Goal: Task Accomplishment & Management: Manage account settings

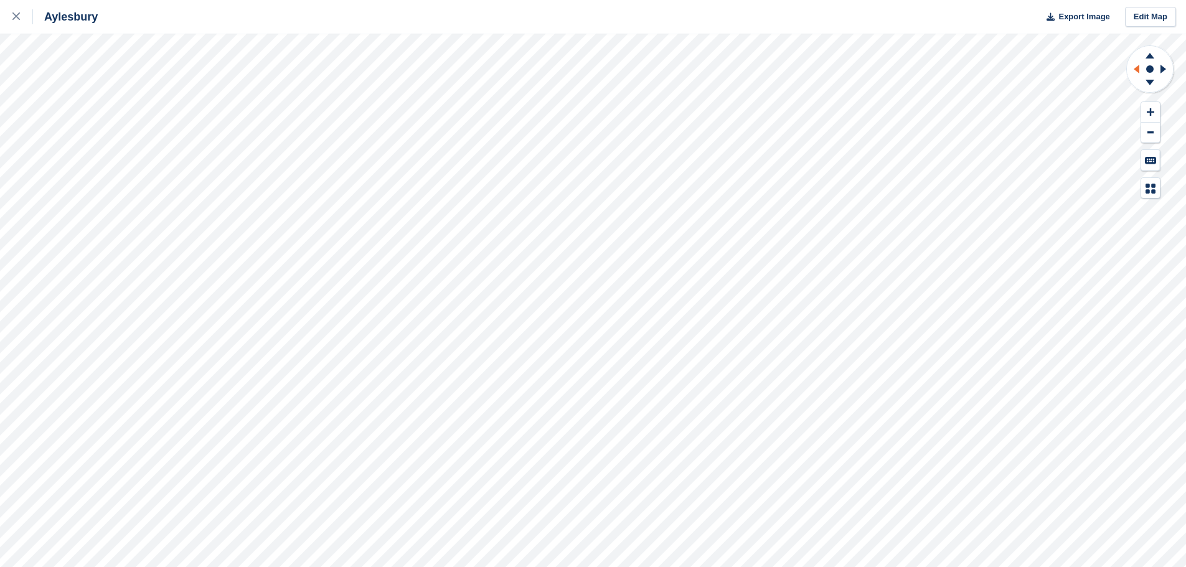
click at [1138, 68] on icon at bounding box center [1137, 69] width 6 height 9
click at [1166, 67] on icon at bounding box center [1166, 69] width 16 height 32
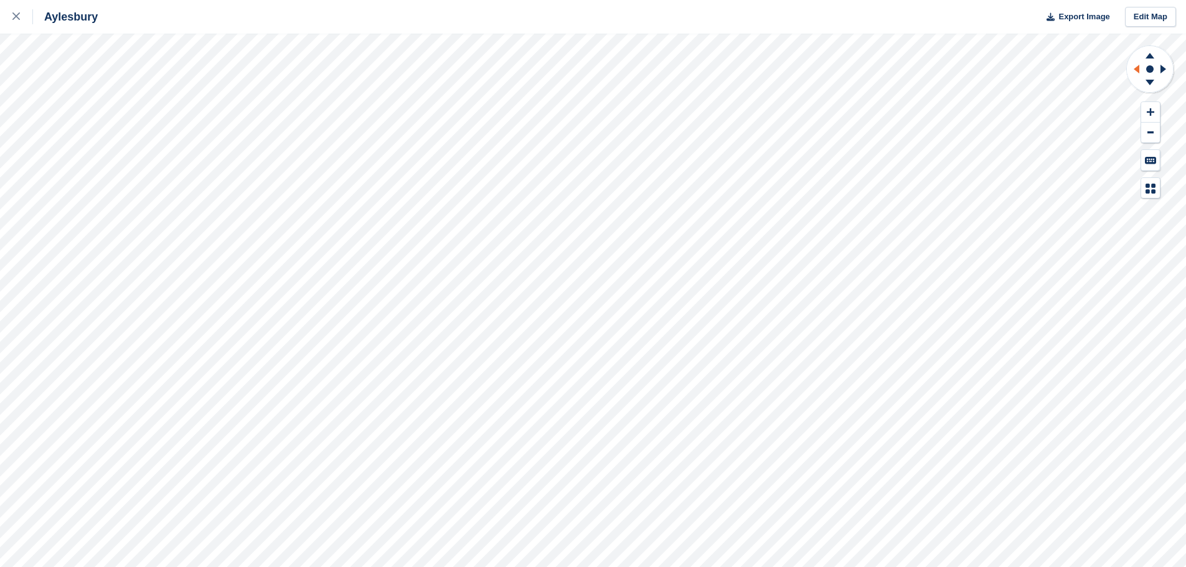
click at [1141, 67] on icon at bounding box center [1135, 69] width 16 height 32
click at [1137, 70] on icon at bounding box center [1137, 69] width 6 height 9
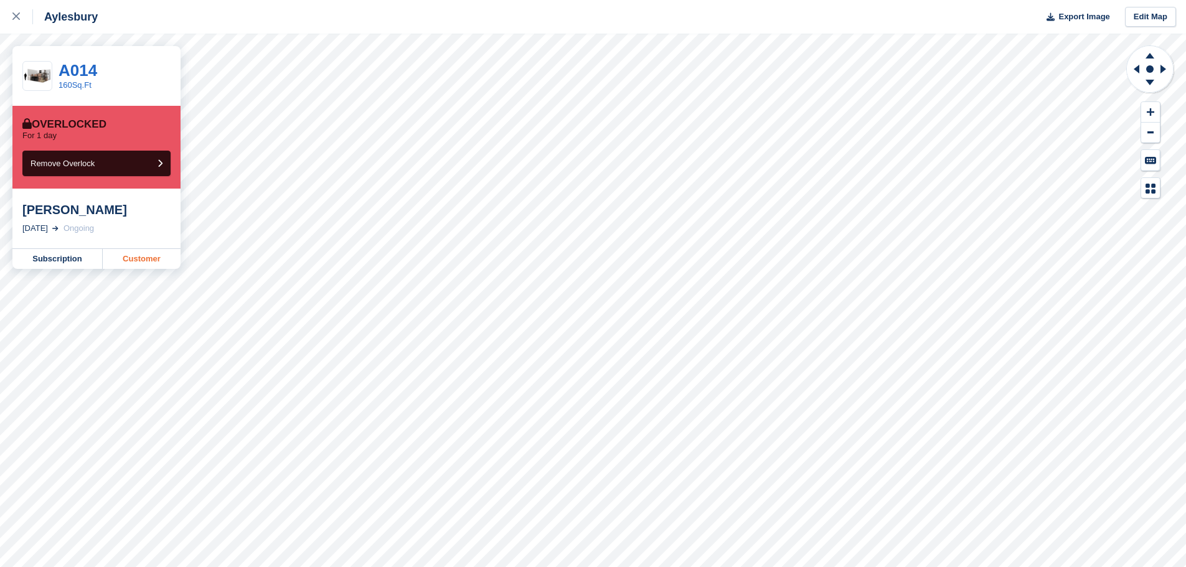
click at [138, 257] on link "Customer" at bounding box center [142, 259] width 78 height 20
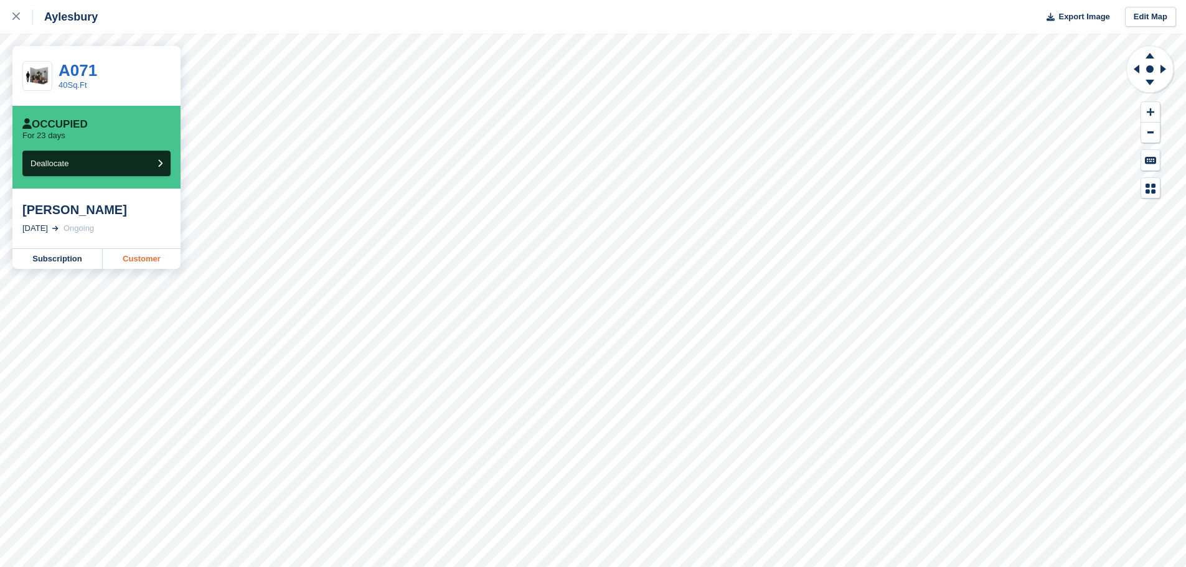
click at [140, 263] on link "Customer" at bounding box center [142, 259] width 78 height 20
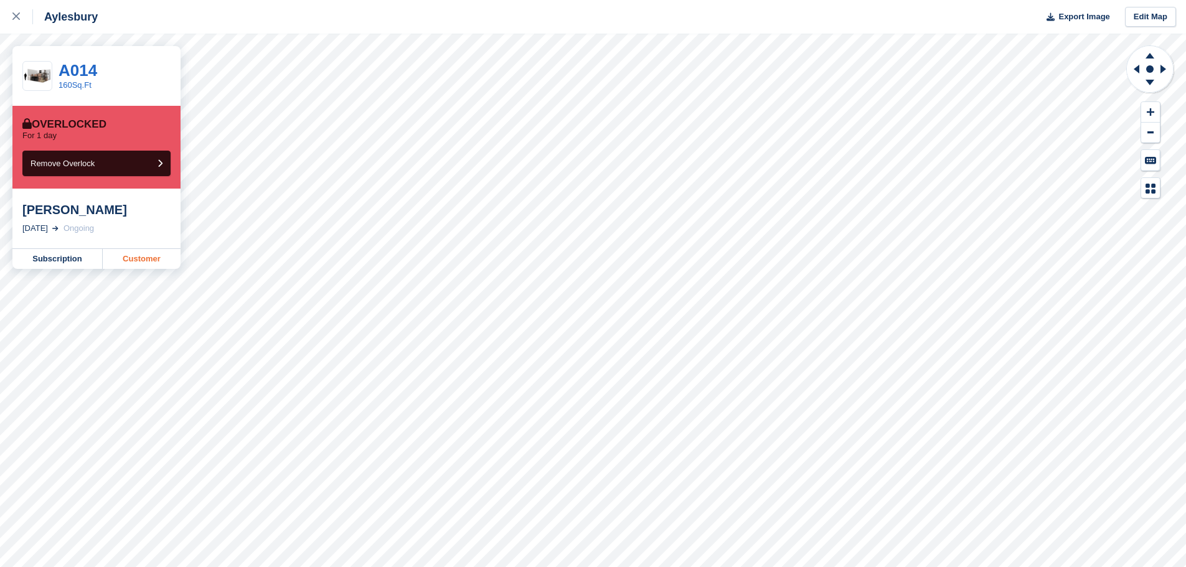
click at [141, 257] on link "Customer" at bounding box center [142, 259] width 78 height 20
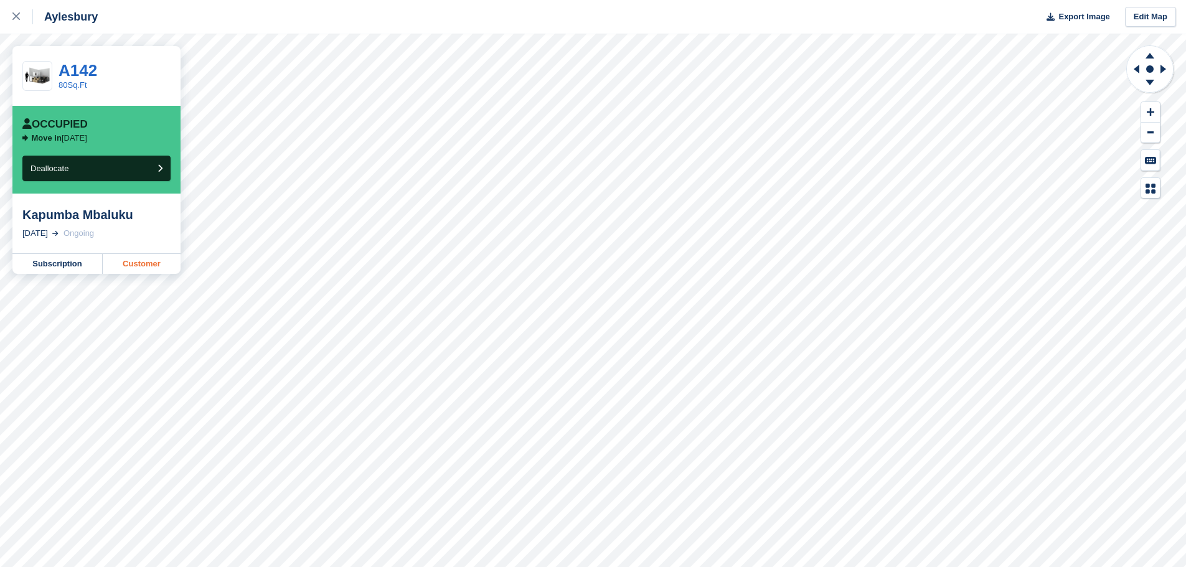
click at [131, 266] on link "Customer" at bounding box center [142, 264] width 78 height 20
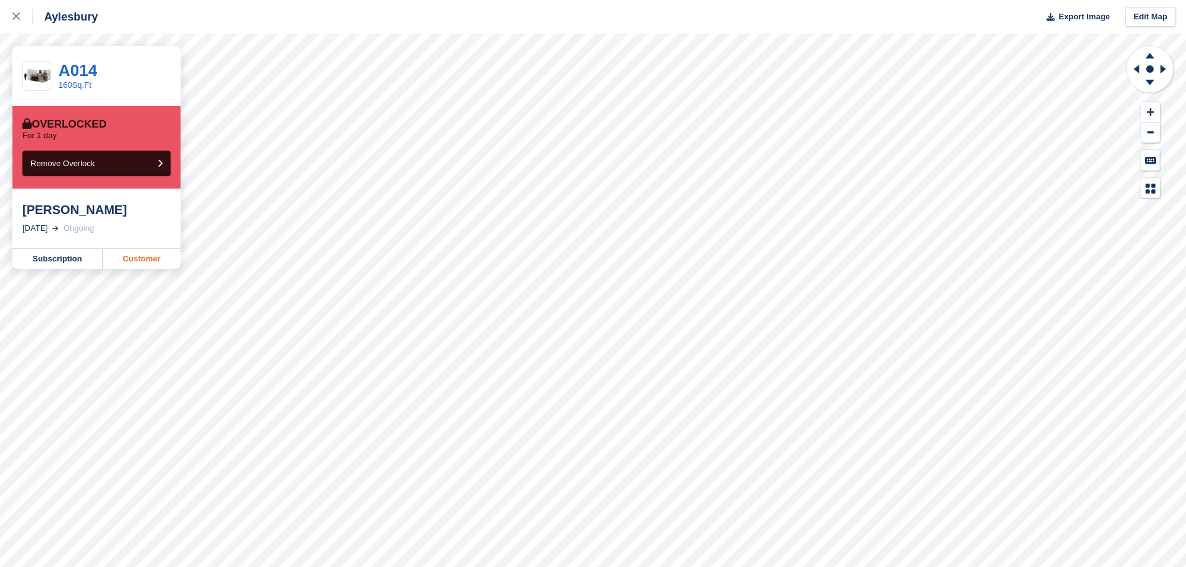
click at [138, 261] on link "Customer" at bounding box center [142, 259] width 78 height 20
click at [135, 263] on link "Customer" at bounding box center [142, 259] width 78 height 20
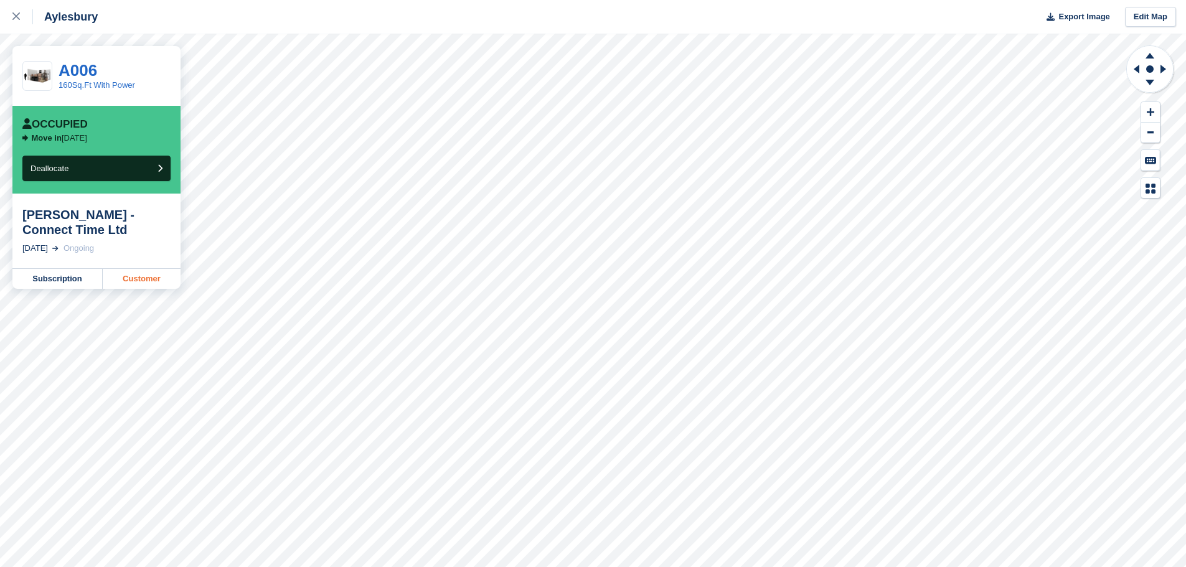
click at [138, 285] on link "Customer" at bounding box center [142, 279] width 78 height 20
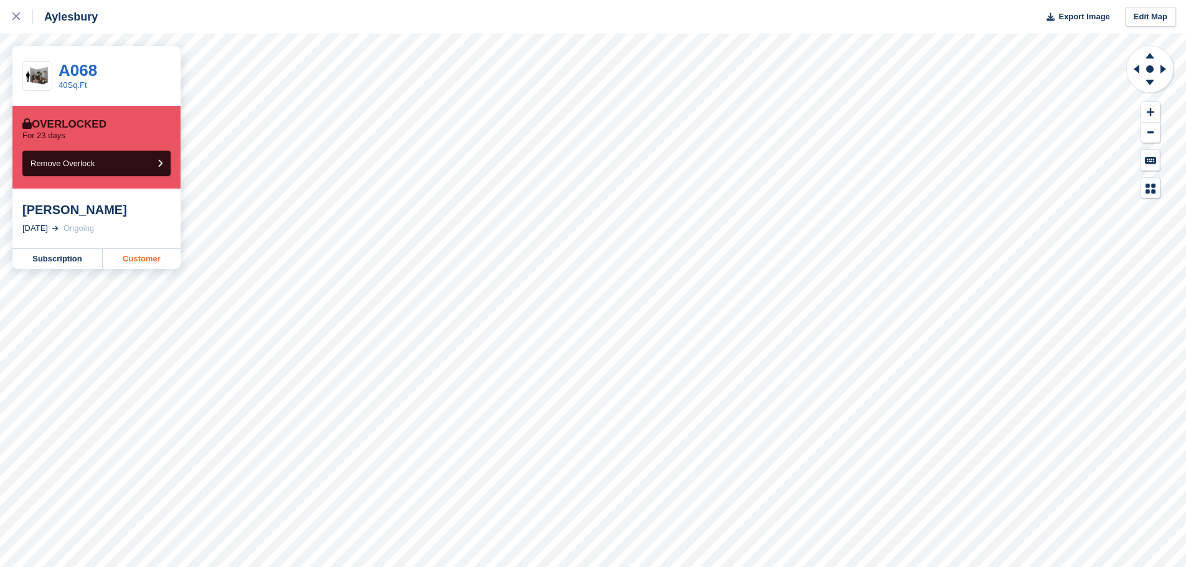
click at [137, 261] on link "Customer" at bounding box center [142, 259] width 78 height 20
click at [156, 258] on link "Customer" at bounding box center [142, 259] width 78 height 20
click at [138, 261] on link "Customer" at bounding box center [142, 259] width 78 height 20
click at [150, 260] on link "Customer" at bounding box center [142, 259] width 78 height 20
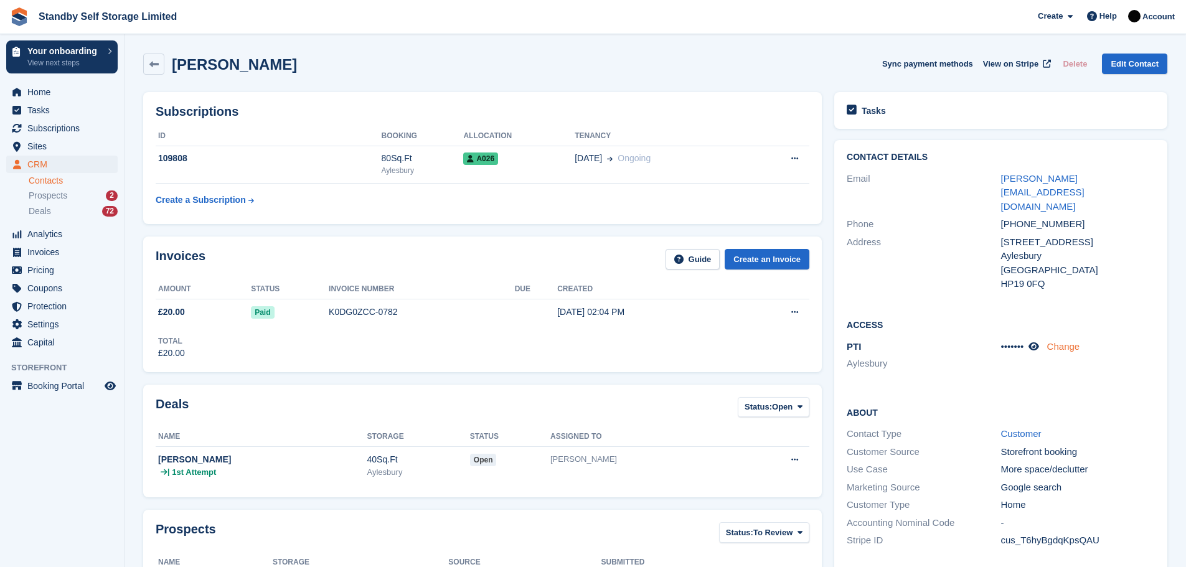
click at [1059, 341] on link "Change" at bounding box center [1063, 346] width 33 height 11
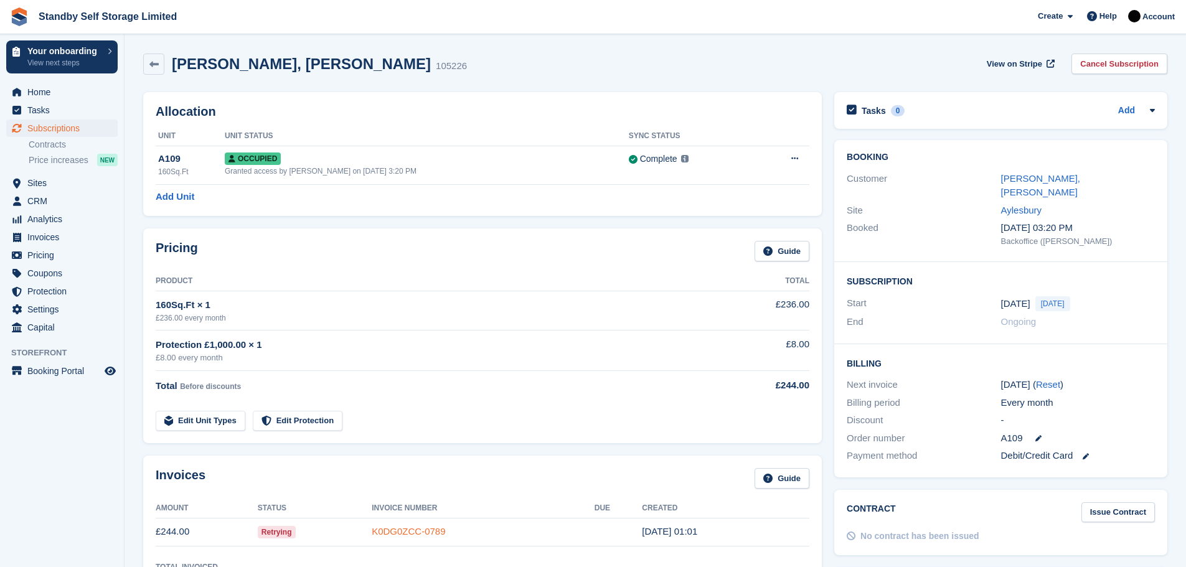
click at [429, 529] on link "K0DG0ZCC-0789" at bounding box center [408, 531] width 73 height 11
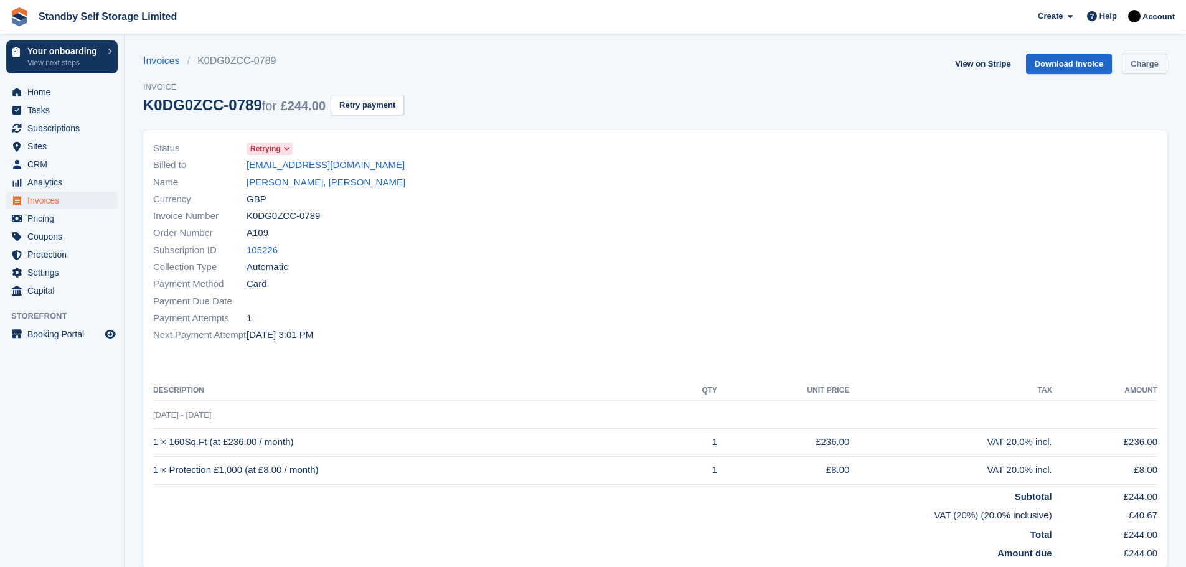
click at [1135, 62] on link "Charge" at bounding box center [1144, 64] width 45 height 21
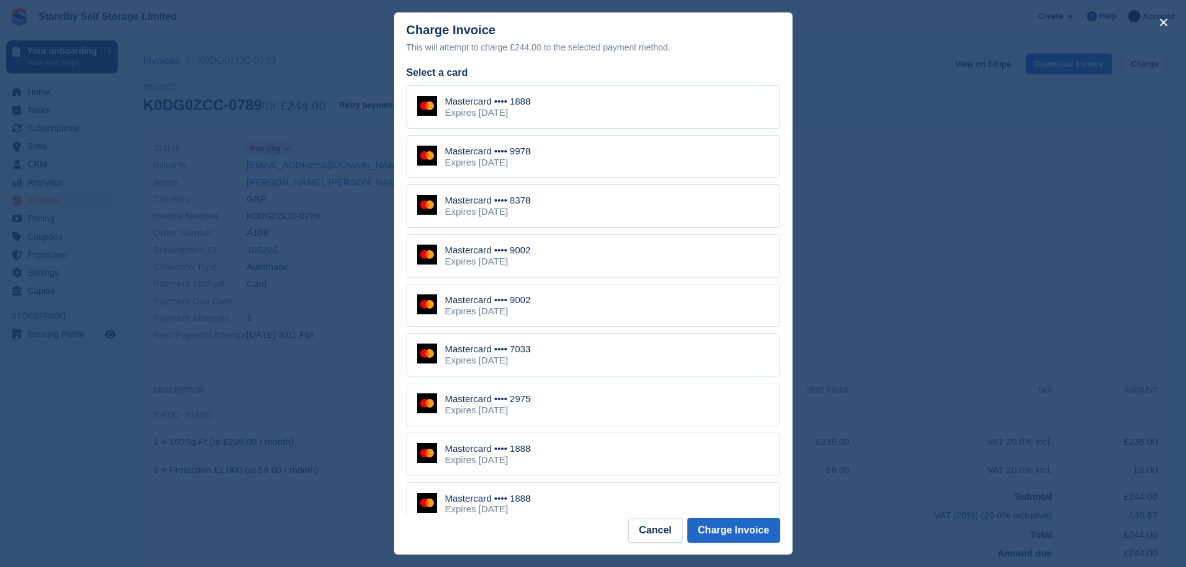
click at [529, 306] on div "Mastercard •••• 9002" at bounding box center [488, 300] width 86 height 11
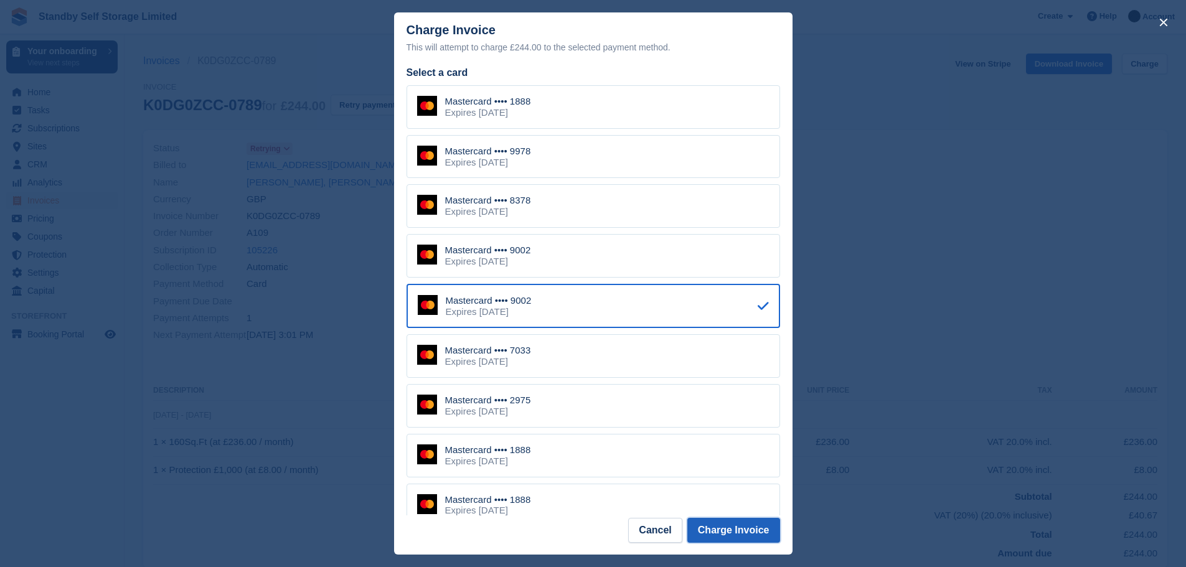
click at [723, 524] on button "Charge Invoice" at bounding box center [734, 530] width 93 height 25
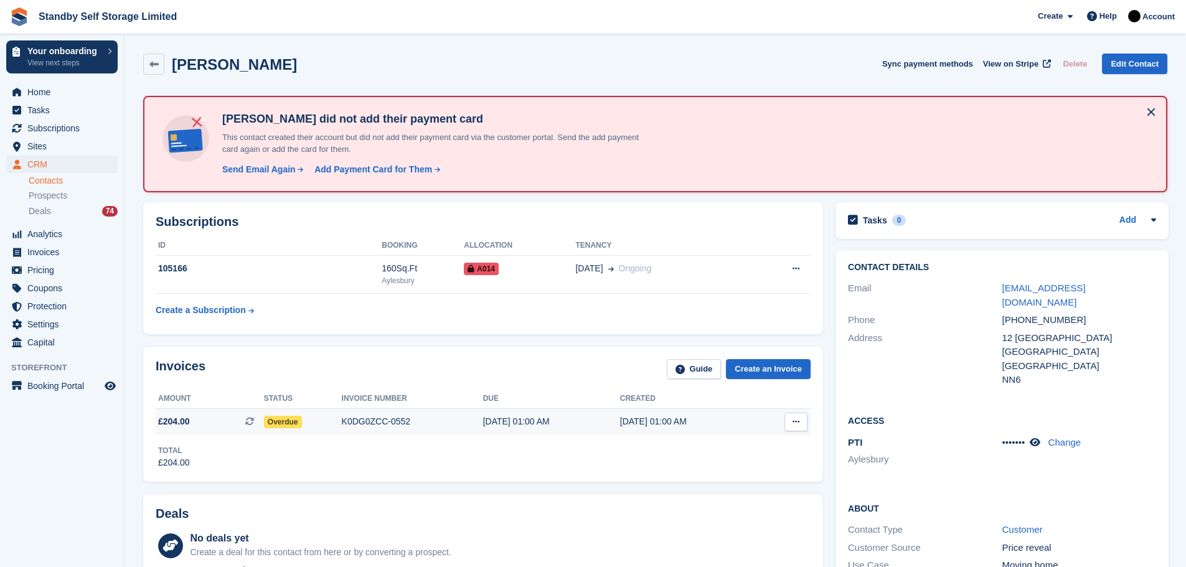
click at [377, 424] on div "K0DG0ZCC-0552" at bounding box center [412, 421] width 141 height 13
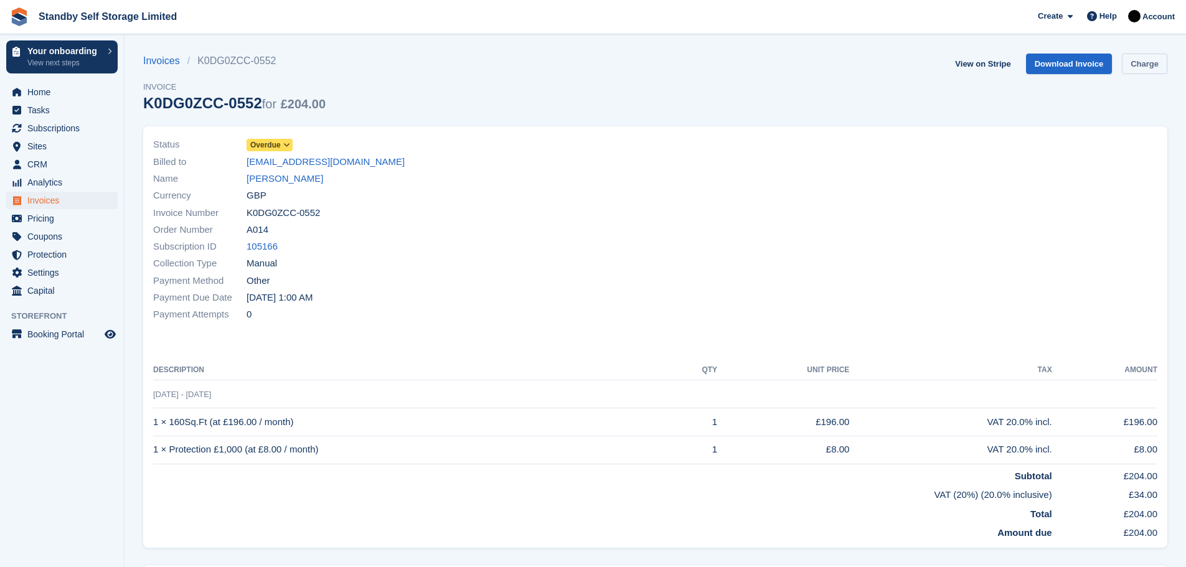
click at [1141, 65] on link "Charge" at bounding box center [1144, 64] width 45 height 21
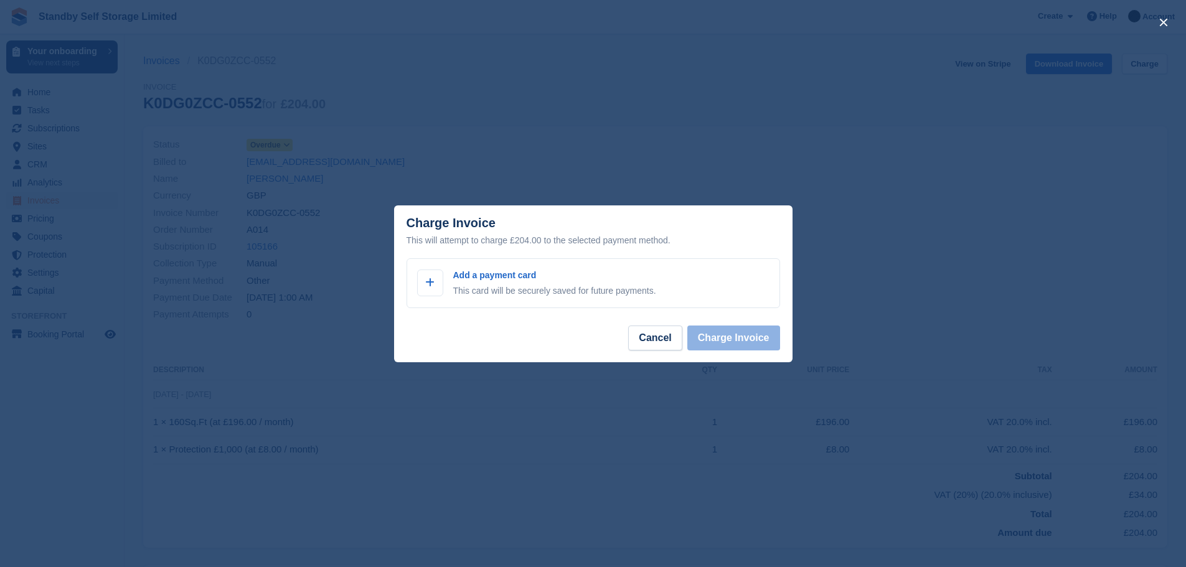
click at [398, 116] on div "close" at bounding box center [593, 283] width 1186 height 567
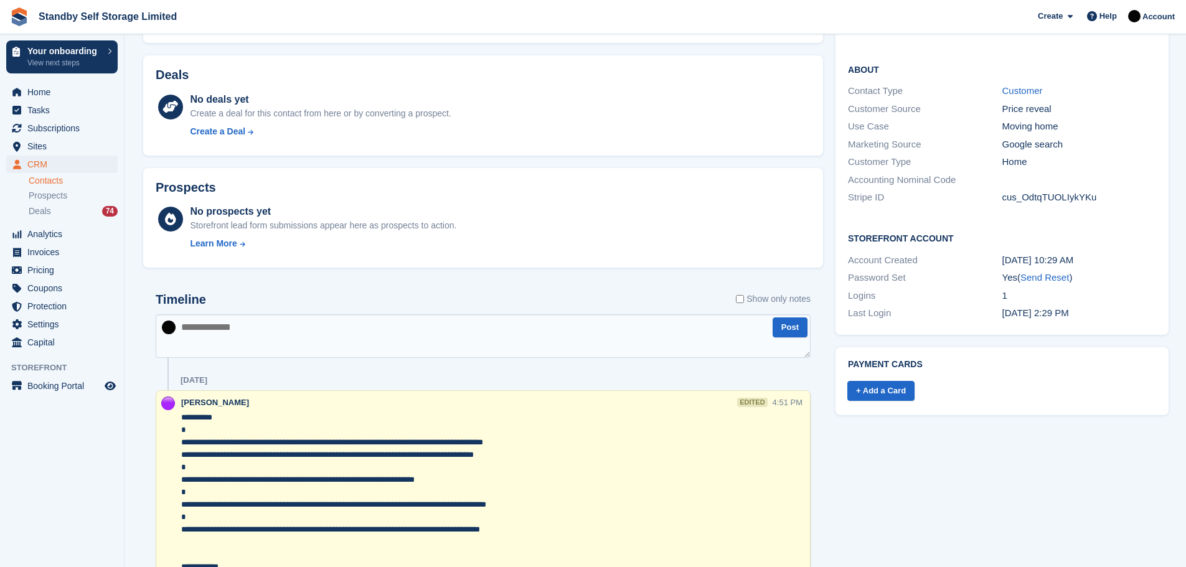
scroll to position [441, 0]
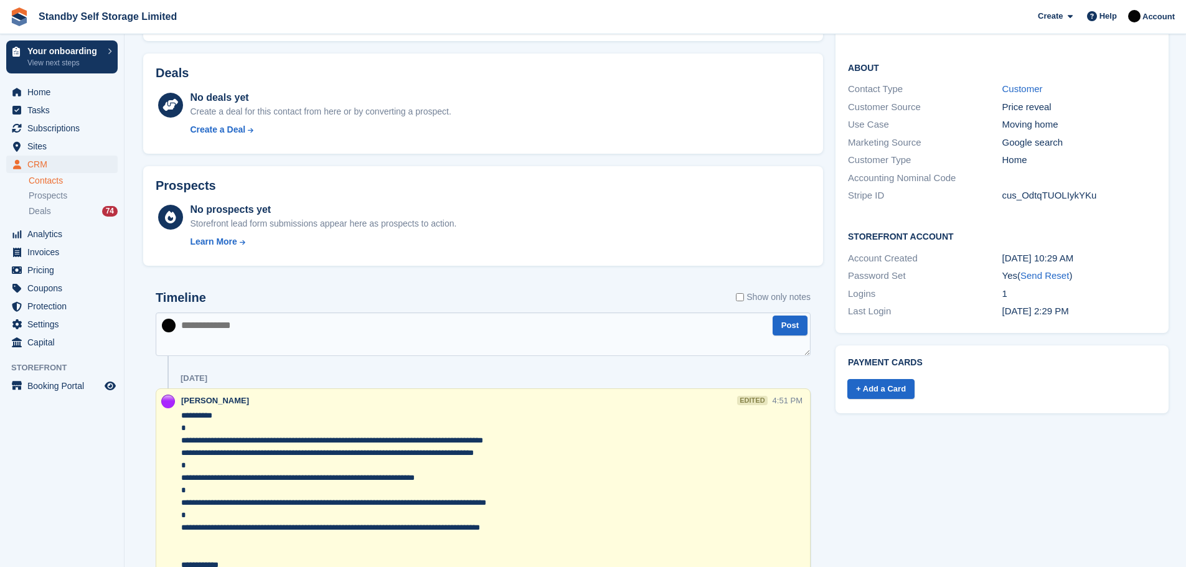
click at [231, 334] on textarea at bounding box center [483, 335] width 655 height 44
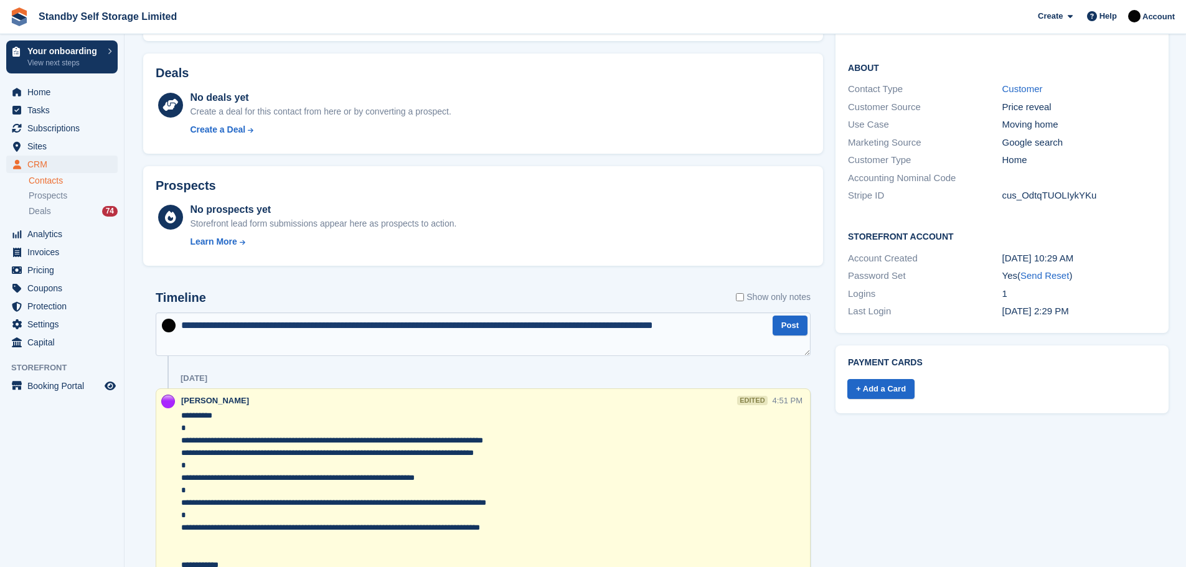
type textarea "**********"
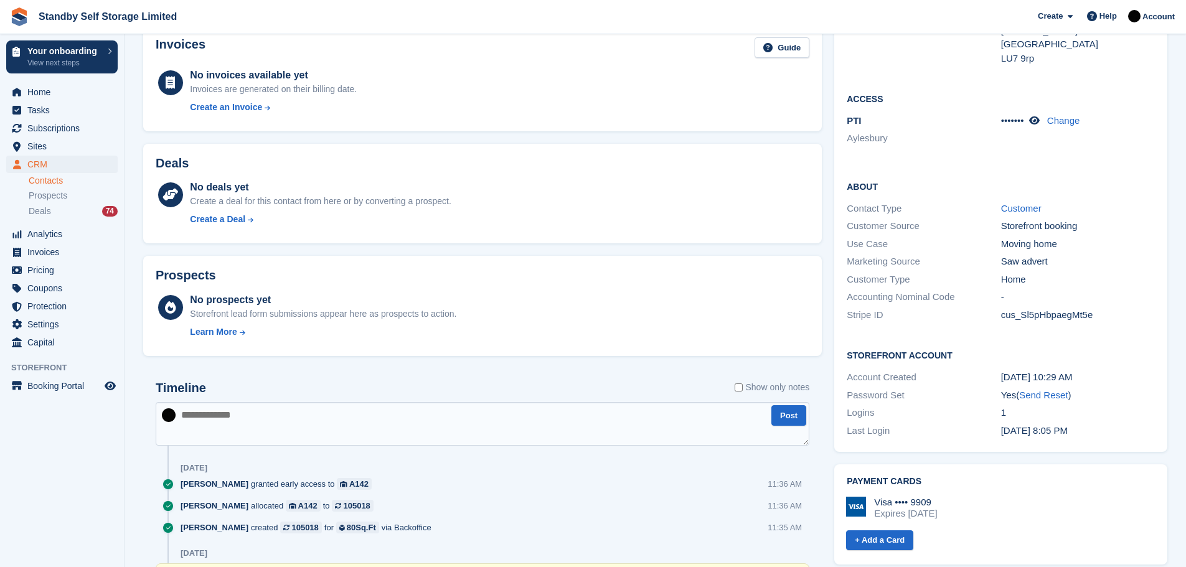
scroll to position [251, 0]
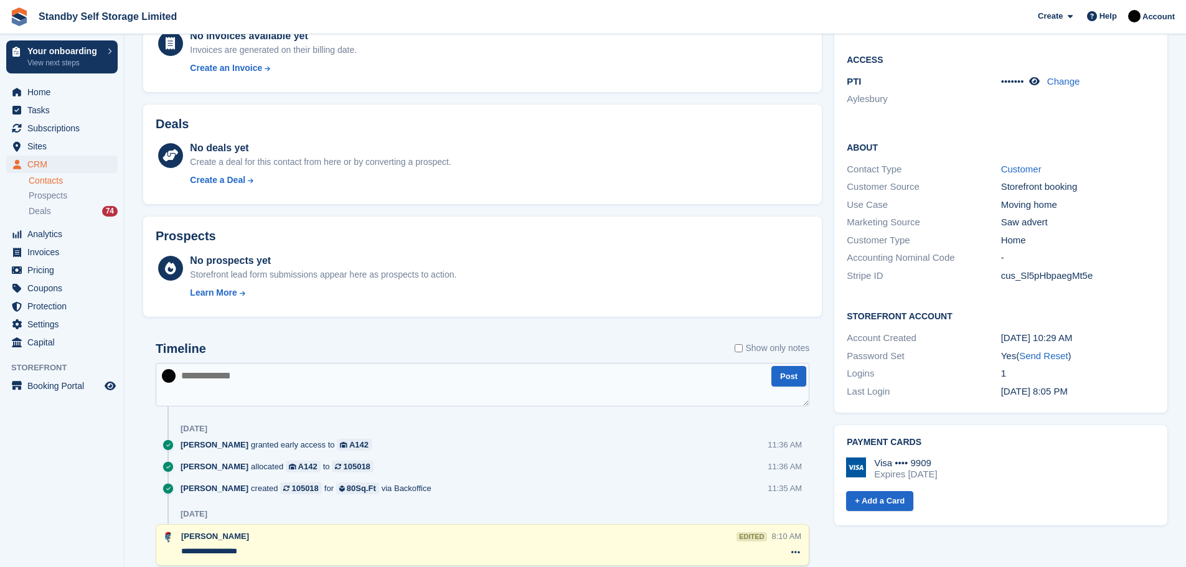
click at [349, 370] on textarea at bounding box center [483, 385] width 654 height 44
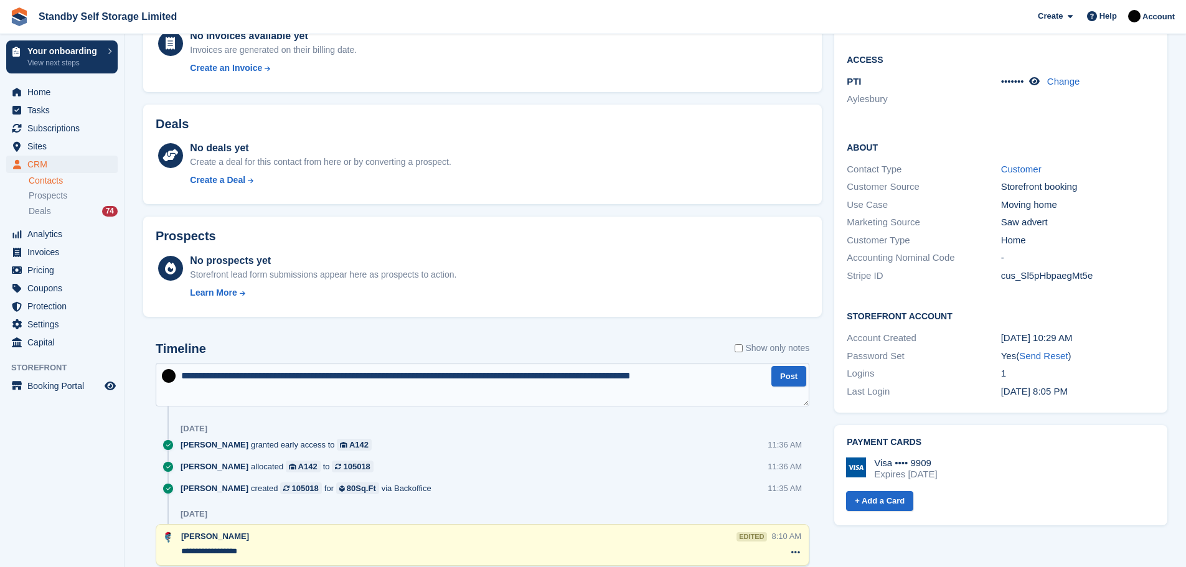
click at [697, 381] on textarea "**********" at bounding box center [483, 385] width 654 height 44
click at [337, 372] on textarea "**********" at bounding box center [483, 385] width 654 height 44
click at [646, 373] on textarea "**********" at bounding box center [483, 385] width 654 height 44
type textarea "**********"
click at [268, 395] on textarea "**********" at bounding box center [483, 385] width 654 height 44
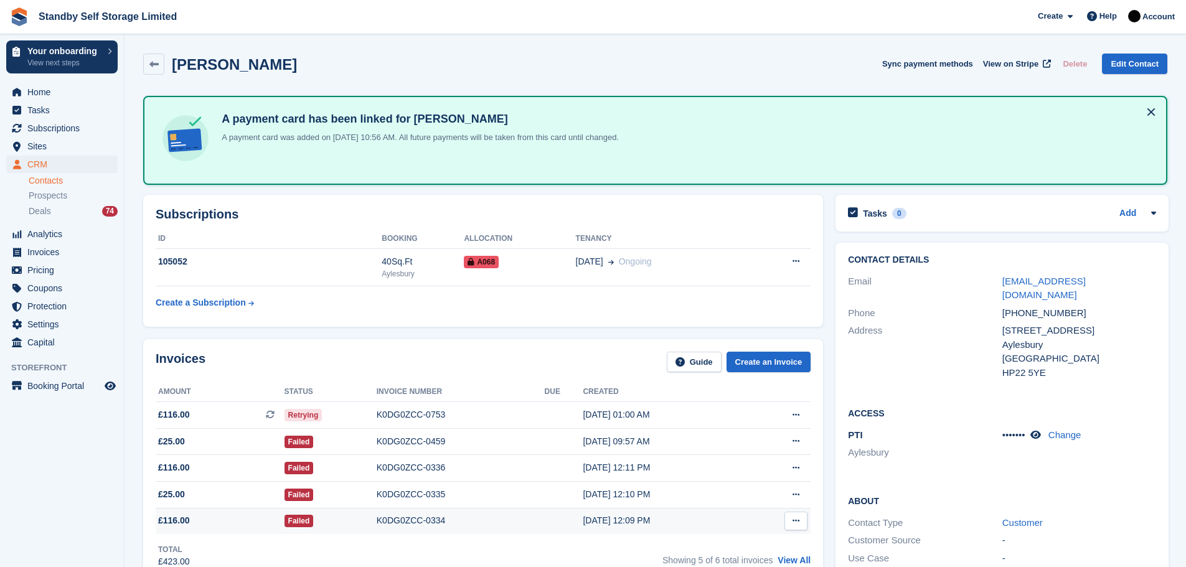
click at [400, 522] on div "K0DG0ZCC-0334" at bounding box center [461, 520] width 168 height 13
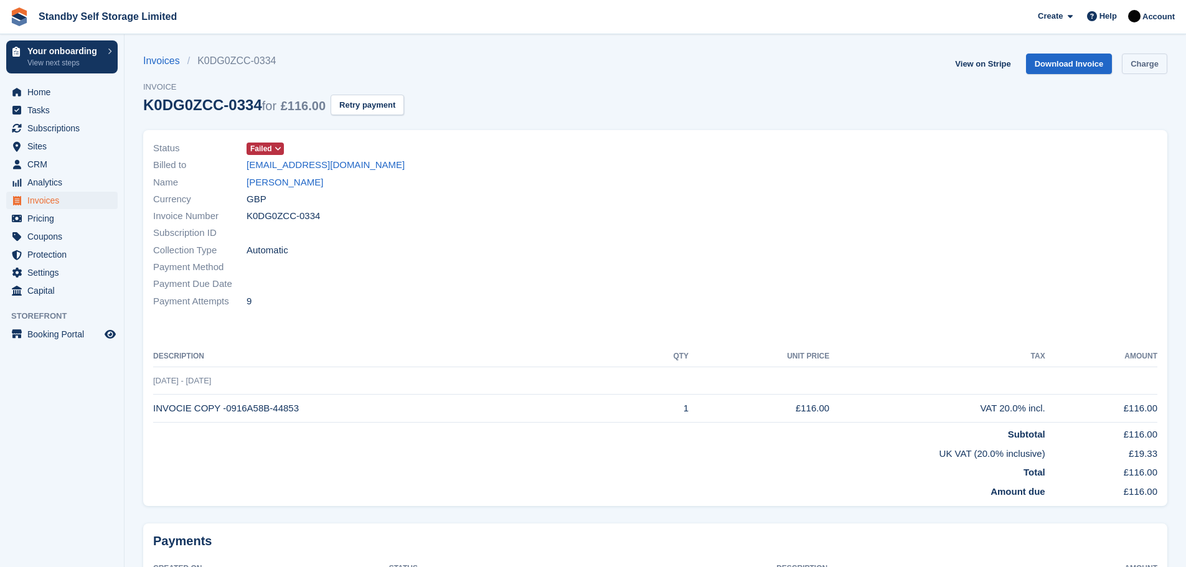
click at [1129, 65] on link "Charge" at bounding box center [1144, 64] width 45 height 21
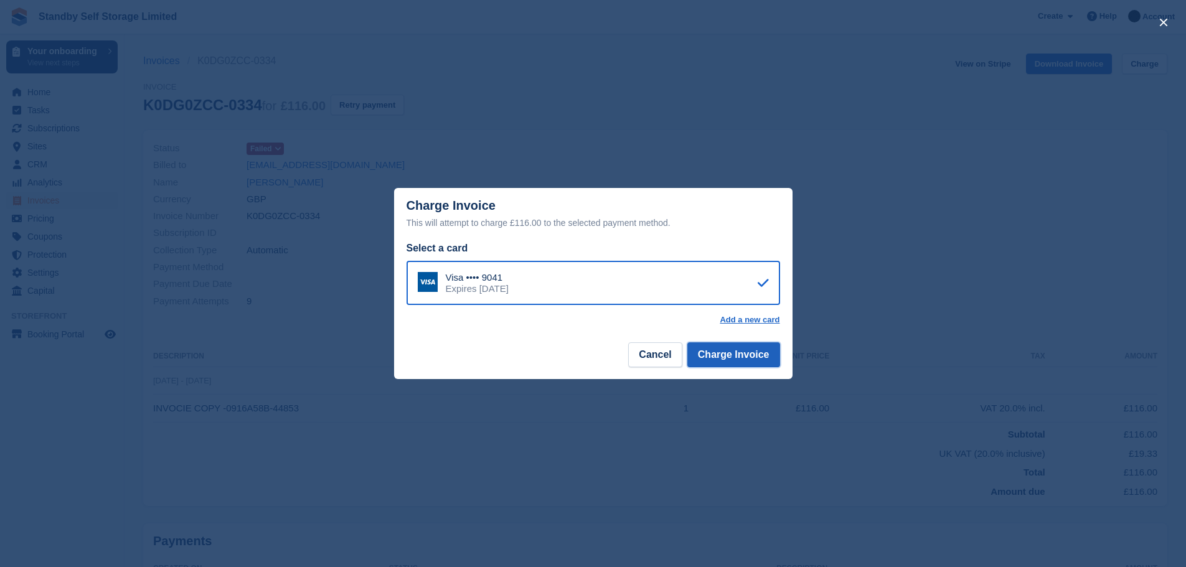
click at [725, 354] on button "Charge Invoice" at bounding box center [734, 355] width 93 height 25
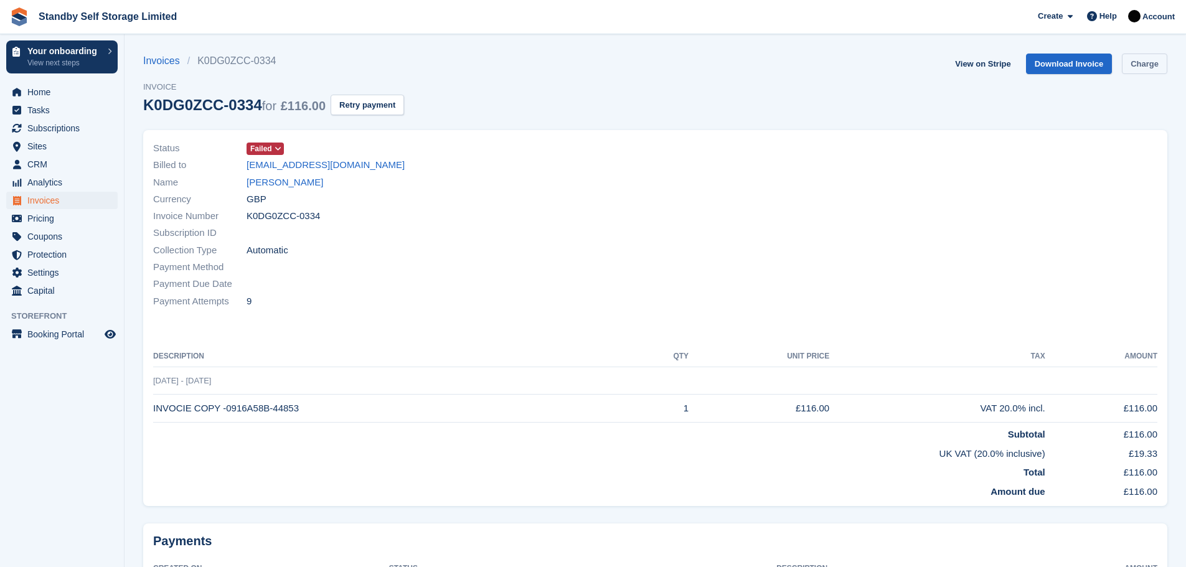
click at [1138, 60] on link "Charge" at bounding box center [1144, 64] width 45 height 21
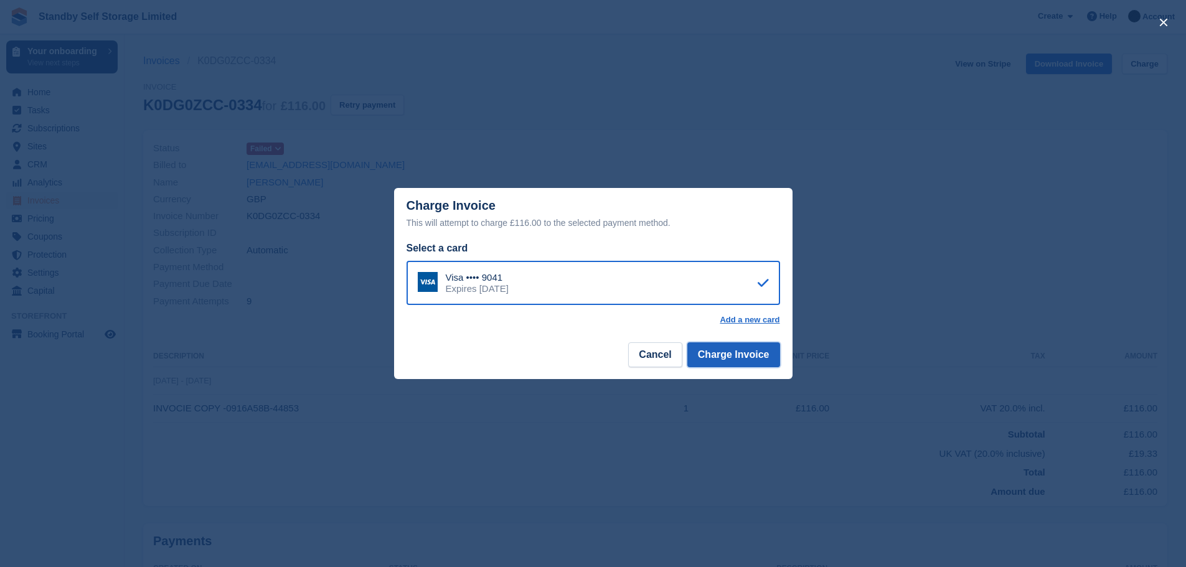
click at [735, 349] on button "Charge Invoice" at bounding box center [734, 355] width 93 height 25
